Goal: Task Accomplishment & Management: Manage account settings

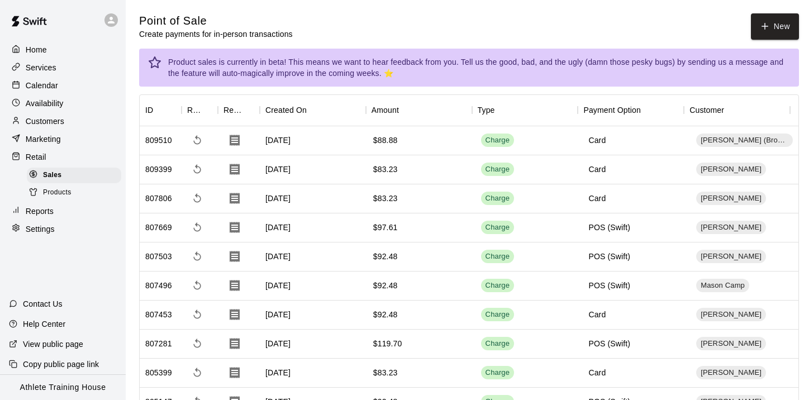
click at [42, 86] on p "Calendar" at bounding box center [42, 85] width 32 height 11
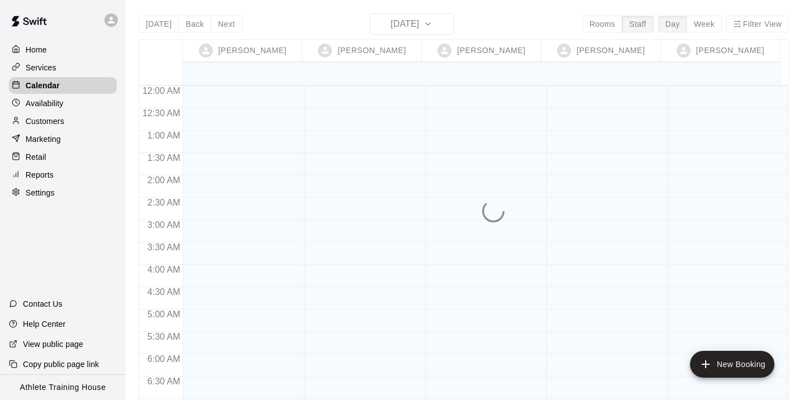
scroll to position [327, 0]
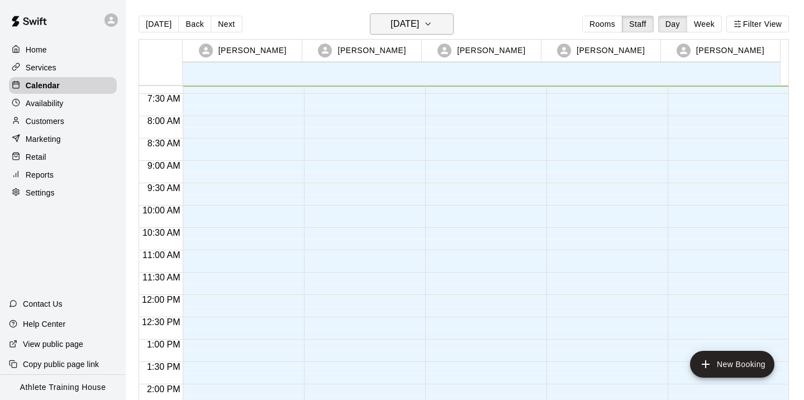
click at [436, 23] on button "[DATE]" at bounding box center [412, 23] width 84 height 21
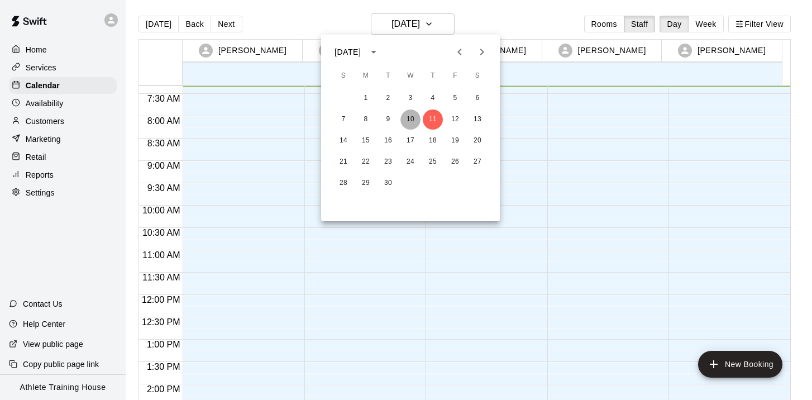
click at [412, 122] on button "10" at bounding box center [411, 120] width 20 height 20
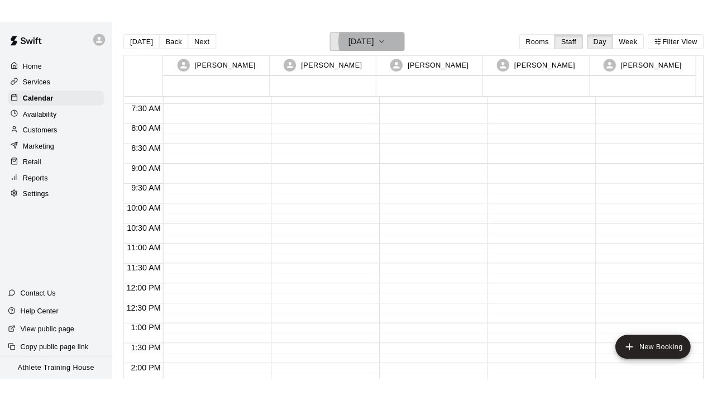
scroll to position [0, 0]
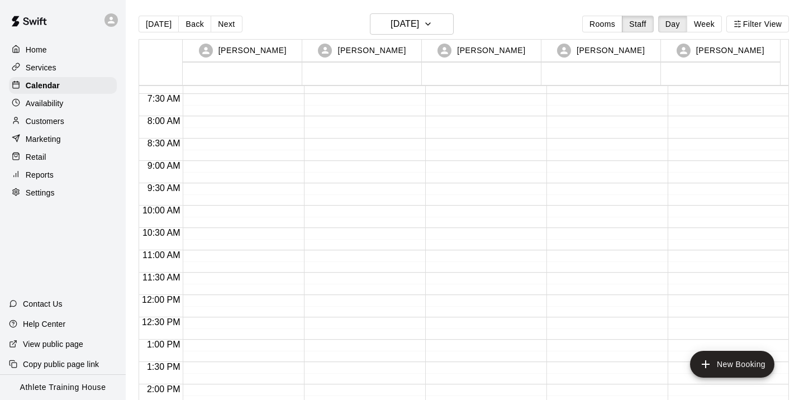
click at [45, 245] on div "Home Services Calendar Availability Customers Marketing Retail Reports Settings…" at bounding box center [63, 200] width 126 height 400
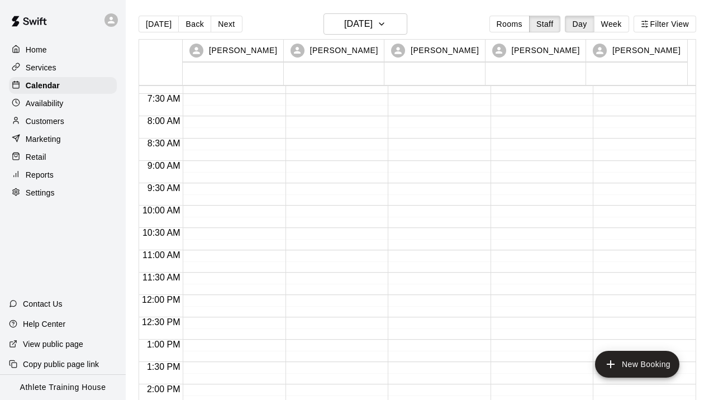
click at [31, 21] on img at bounding box center [29, 21] width 58 height 34
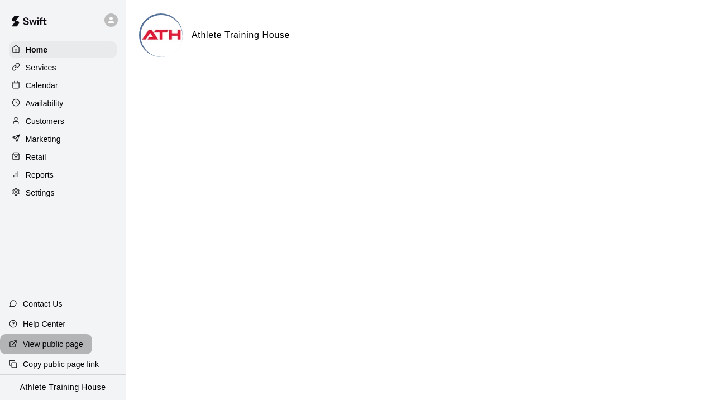
click at [54, 345] on p "View public page" at bounding box center [53, 344] width 60 height 11
